Goal: Navigation & Orientation: Find specific page/section

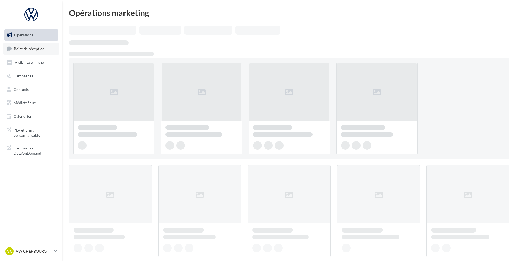
click at [40, 49] on span "Boîte de réception" at bounding box center [29, 48] width 31 height 5
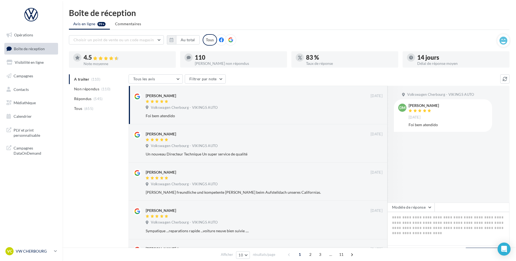
click at [42, 252] on p "VW CHERBOURG" at bounding box center [34, 251] width 36 height 5
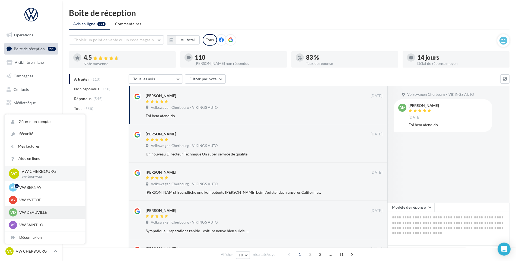
click at [39, 212] on p "VW DEAUVILLE" at bounding box center [49, 212] width 60 height 5
